Goal: Task Accomplishment & Management: Complete application form

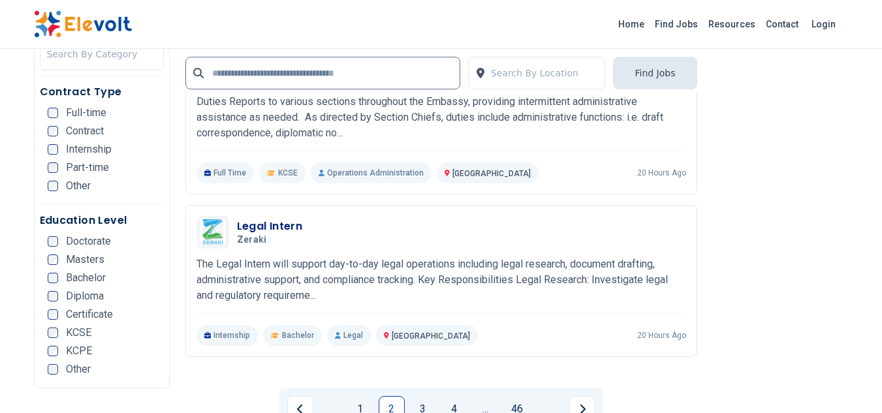
scroll to position [2576, 0]
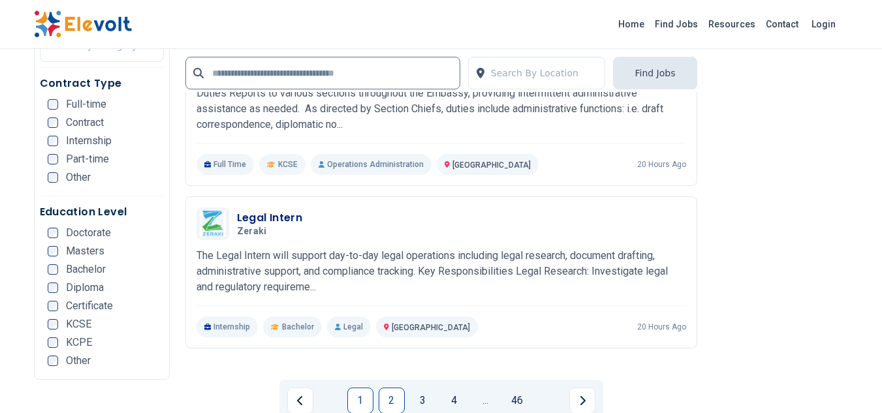
click at [361, 388] on link "1" at bounding box center [360, 401] width 26 height 26
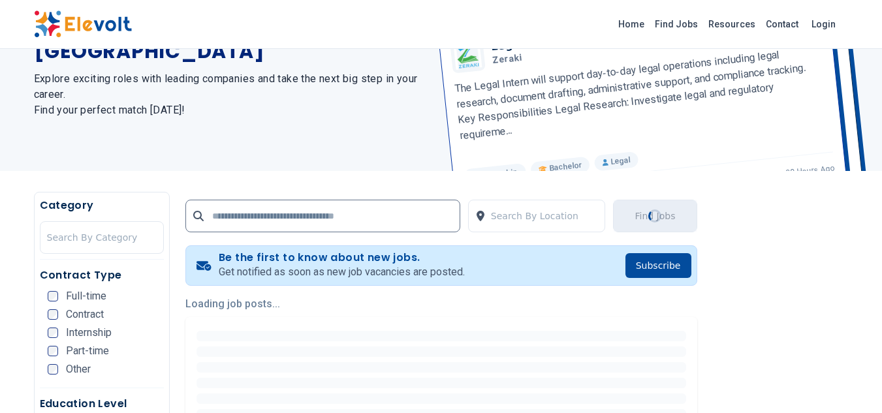
scroll to position [0, 0]
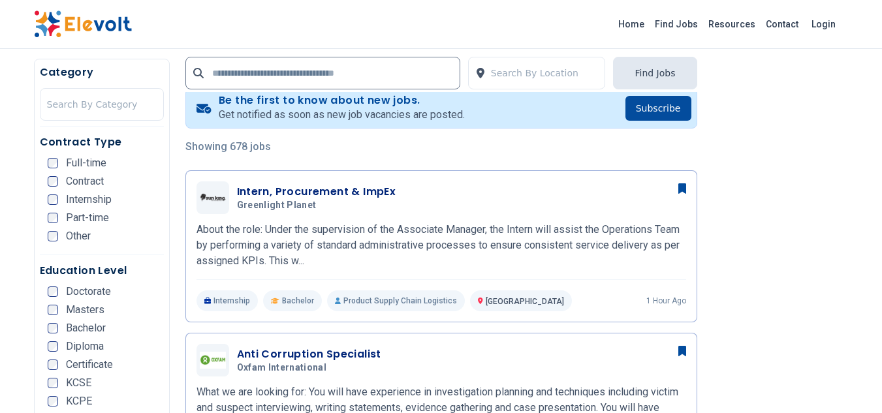
scroll to position [262, 0]
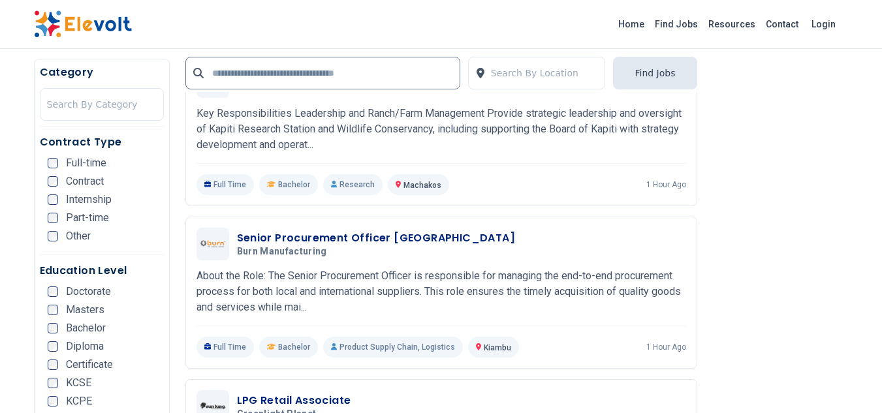
scroll to position [2063, 0]
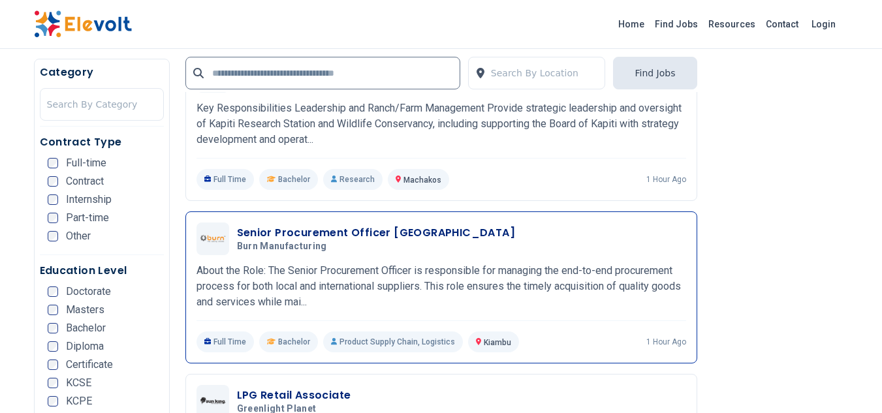
click at [328, 225] on h3 "Senior Procurement Officer Kenya" at bounding box center [376, 233] width 279 height 16
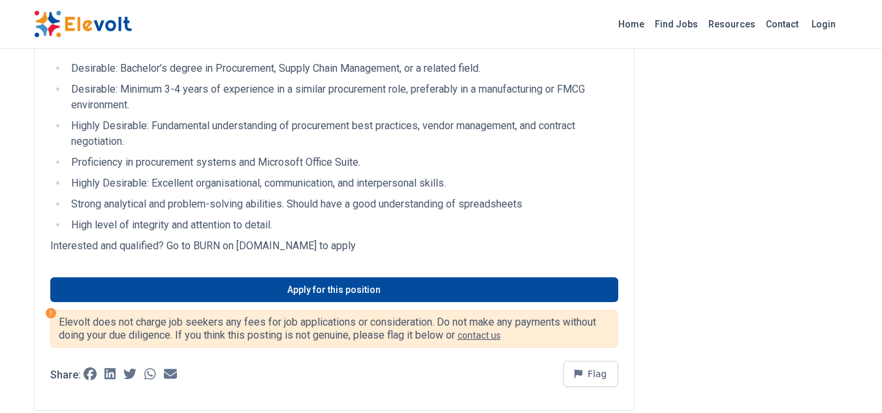
scroll to position [627, 0]
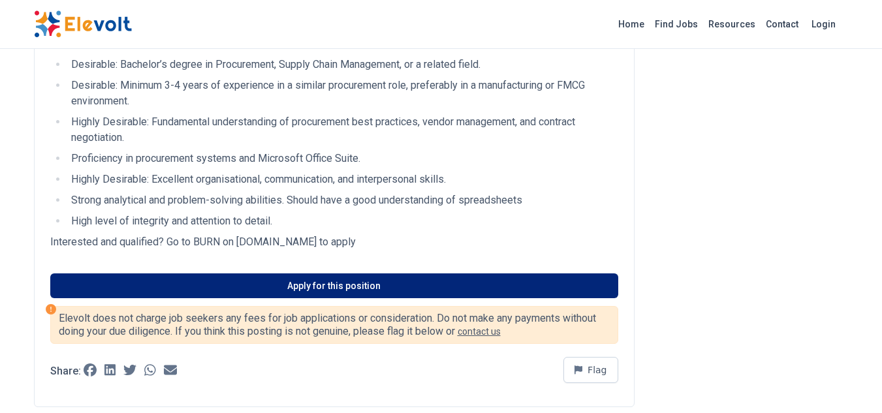
click at [390, 298] on link "Apply for this position" at bounding box center [334, 286] width 568 height 25
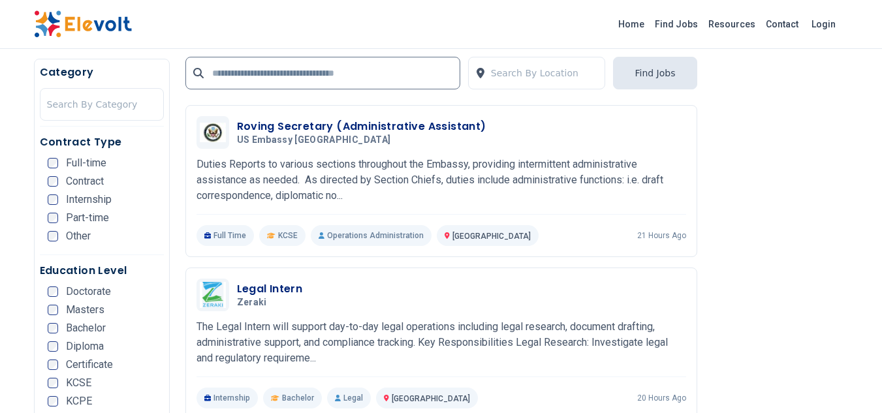
scroll to position [2548, 0]
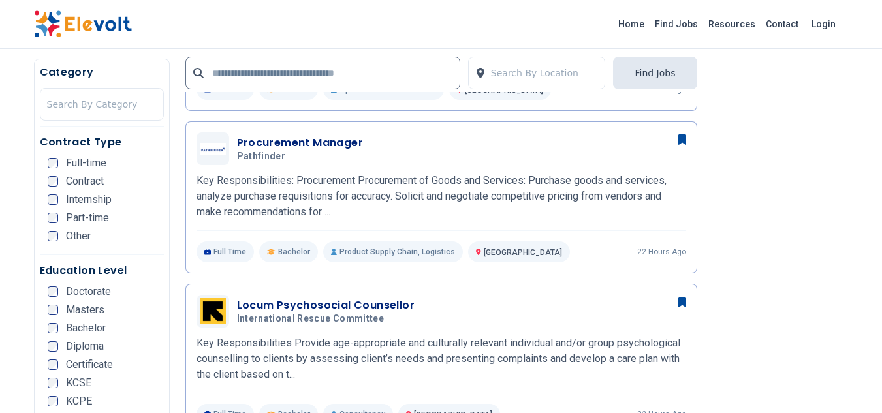
scroll to position [826, 0]
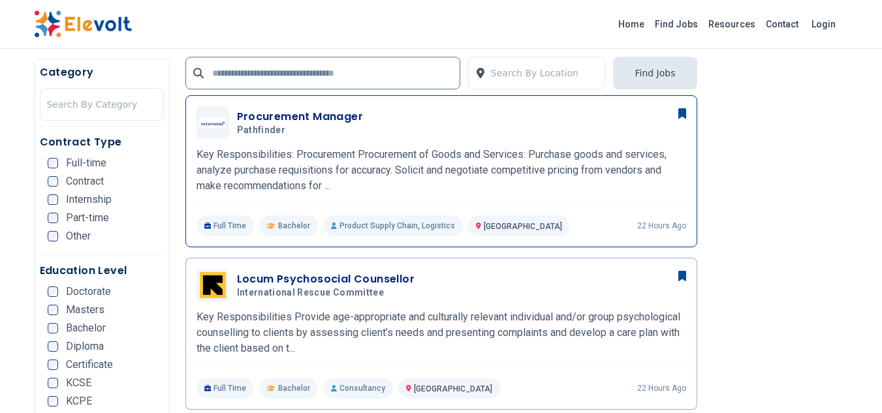
click at [285, 118] on h3 "Procurement Manager" at bounding box center [300, 117] width 127 height 16
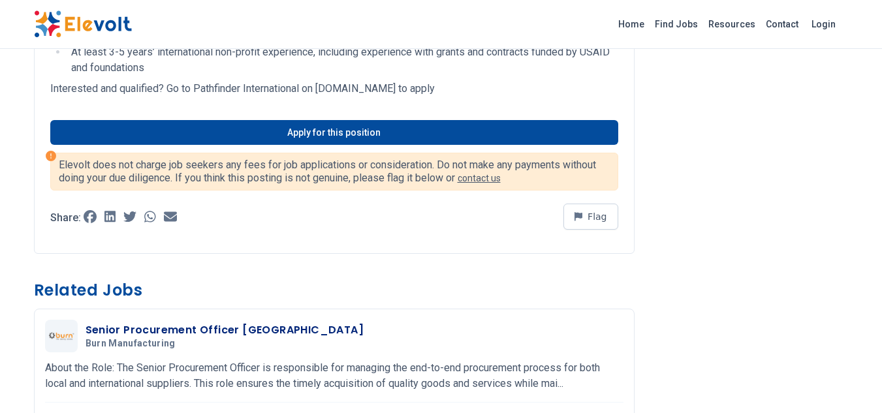
scroll to position [1235, 0]
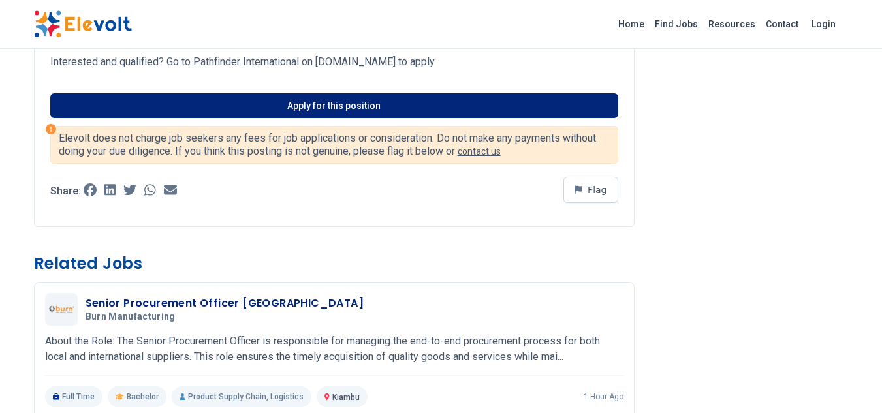
click at [417, 104] on link "Apply for this position" at bounding box center [334, 105] width 568 height 25
